Goal: Navigation & Orientation: Go to known website

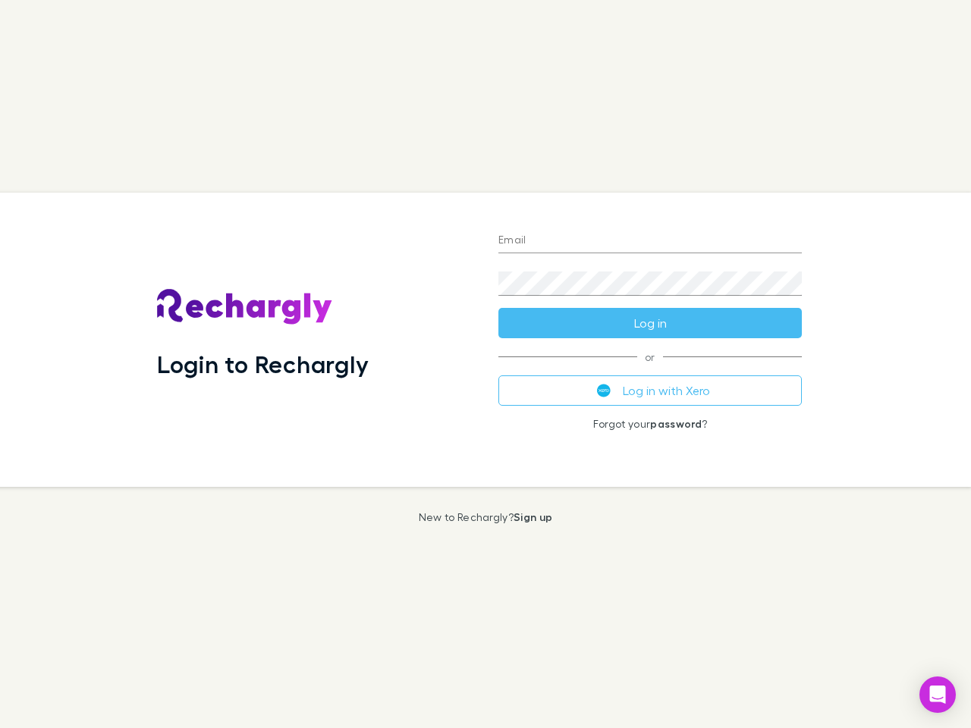
click at [485, 364] on div "Login to Rechargly" at bounding box center [315, 340] width 341 height 294
click at [650, 241] on input "Email" at bounding box center [649, 241] width 303 height 24
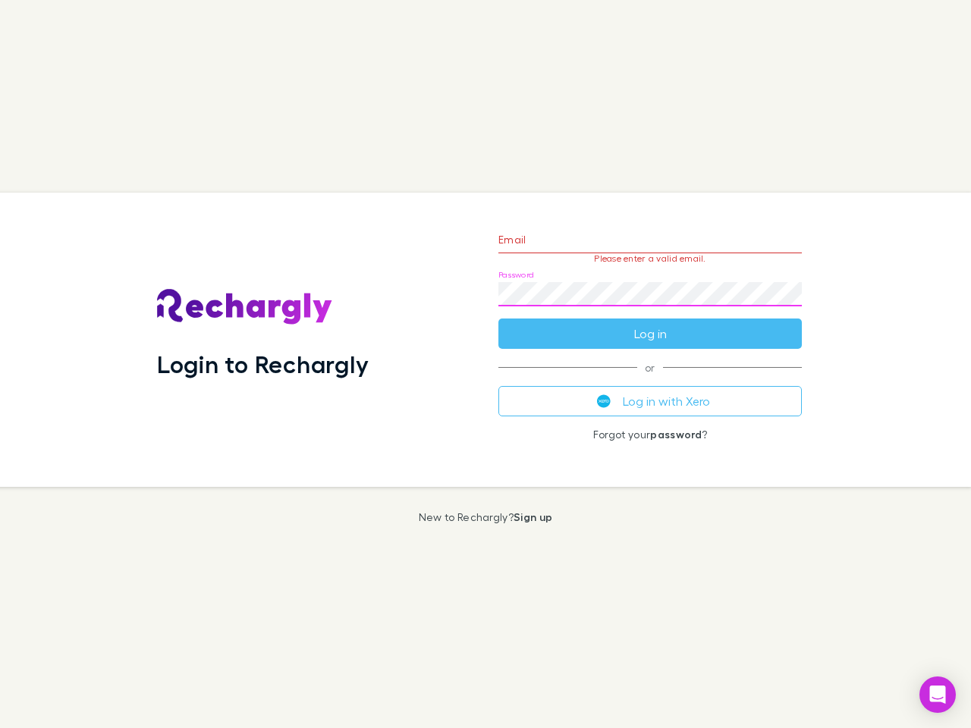
click at [650, 323] on form "Email Please enter a valid email. Password Log in" at bounding box center [649, 283] width 303 height 132
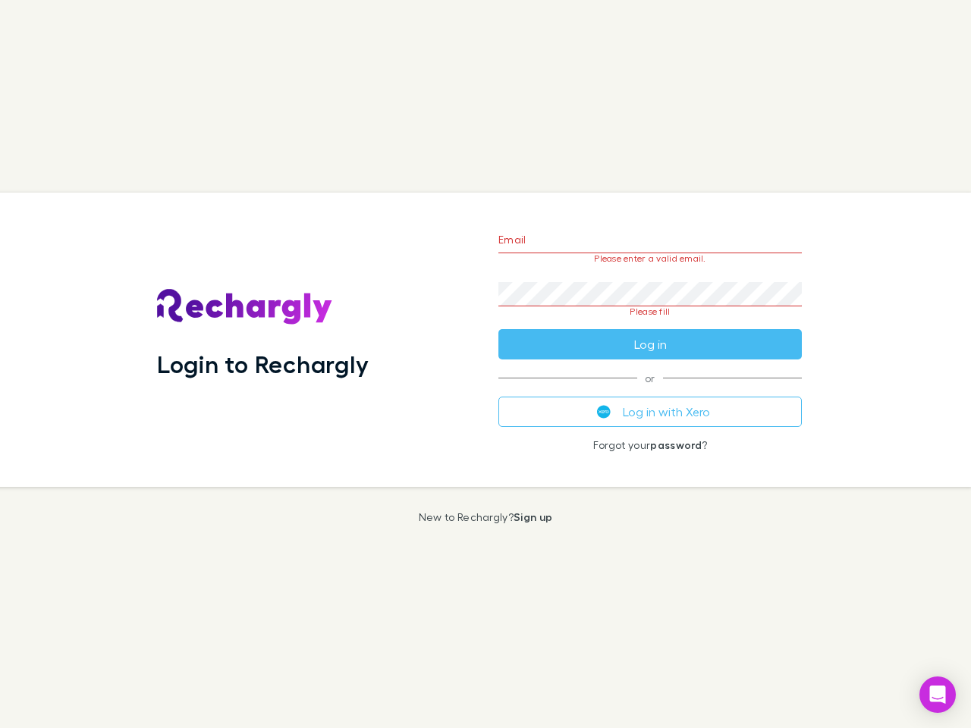
click at [650, 391] on div "Email Please enter a valid email. Password Please fill Log in or Log in with Xe…" at bounding box center [650, 340] width 328 height 294
click at [938, 695] on icon "Open Intercom Messenger" at bounding box center [938, 695] width 16 height 18
